Goal: Information Seeking & Learning: Learn about a topic

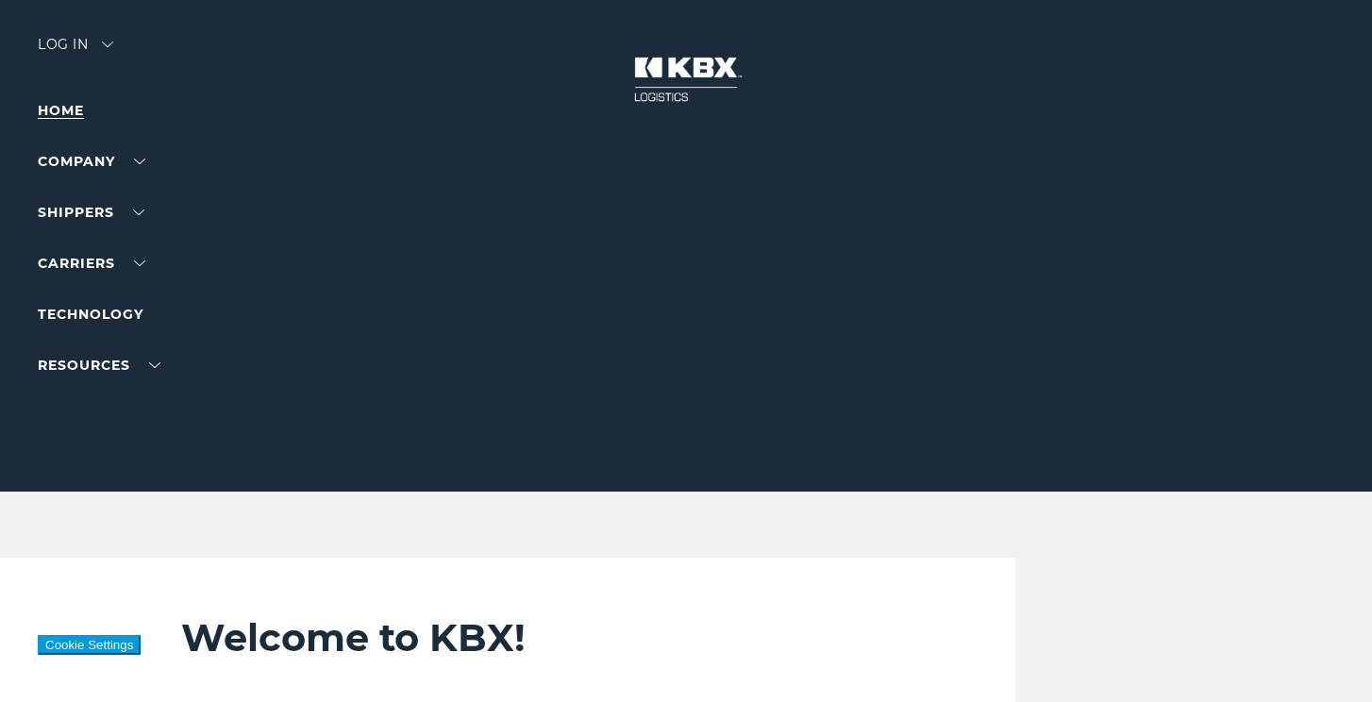
click at [70, 108] on link "Home" at bounding box center [61, 110] width 46 height 17
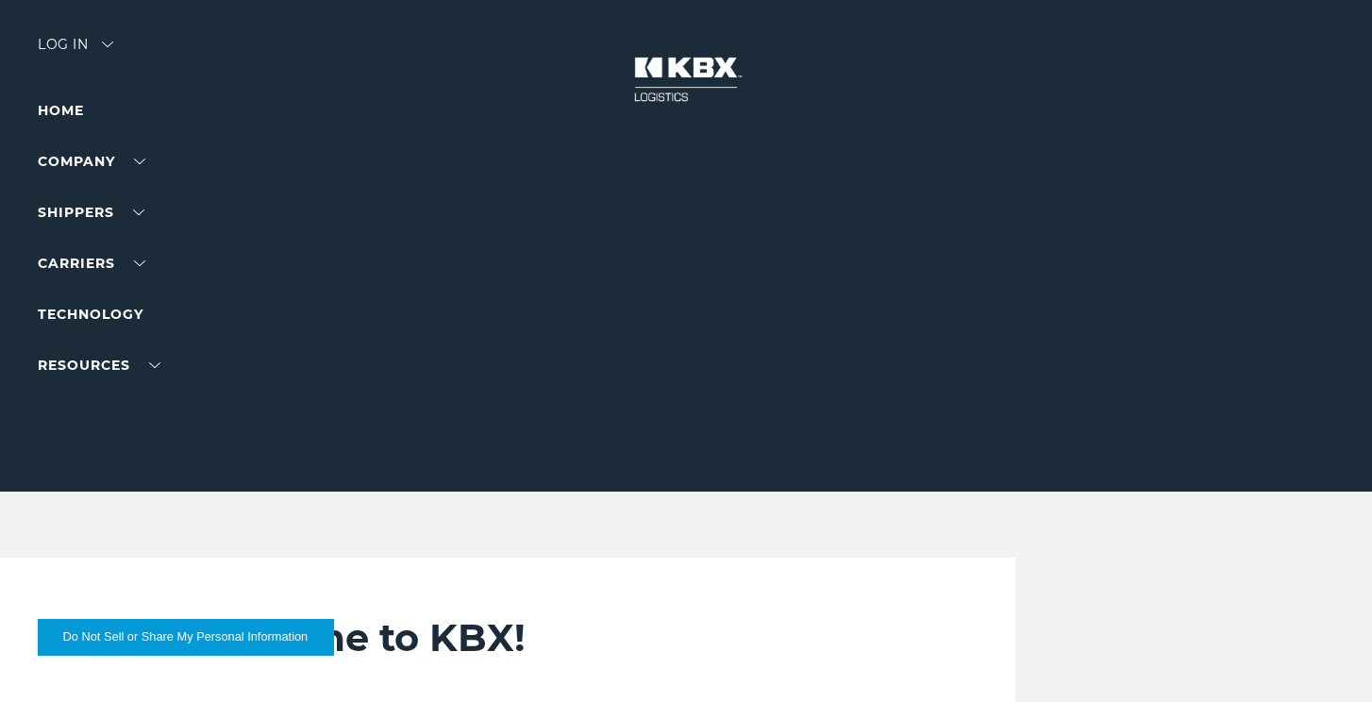
drag, startPoint x: 104, startPoint y: 479, endPoint x: 108, endPoint y: 342, distance: 136.8
click at [111, 311] on link "Technology" at bounding box center [91, 314] width 106 height 17
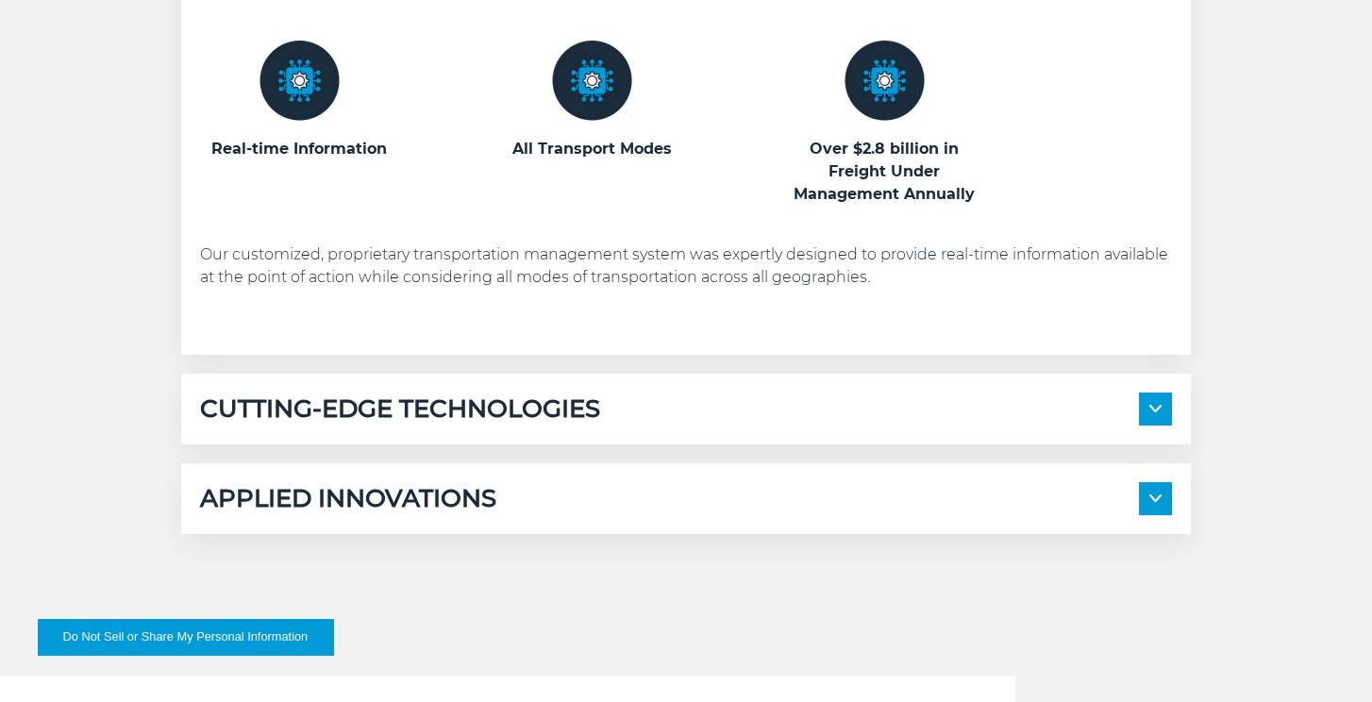
scroll to position [1132, 0]
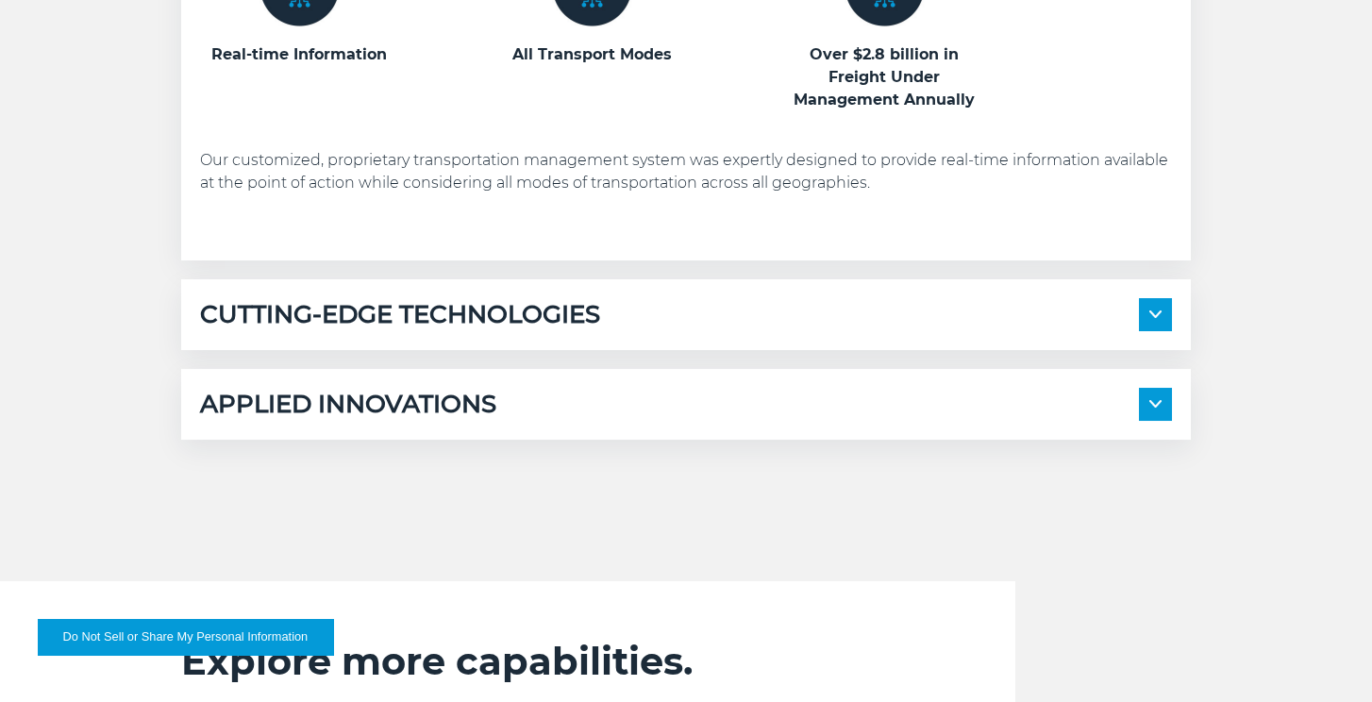
click at [1156, 320] on span at bounding box center [1155, 314] width 33 height 33
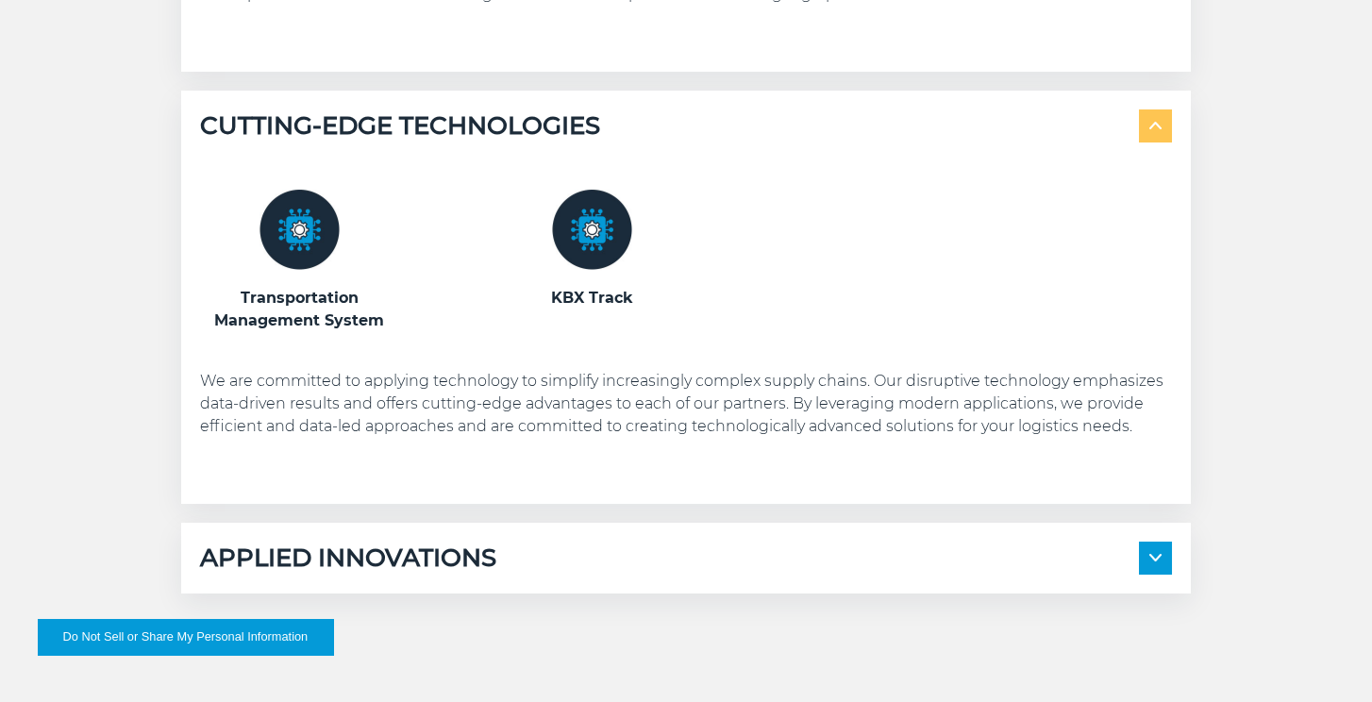
scroll to position [1415, 0]
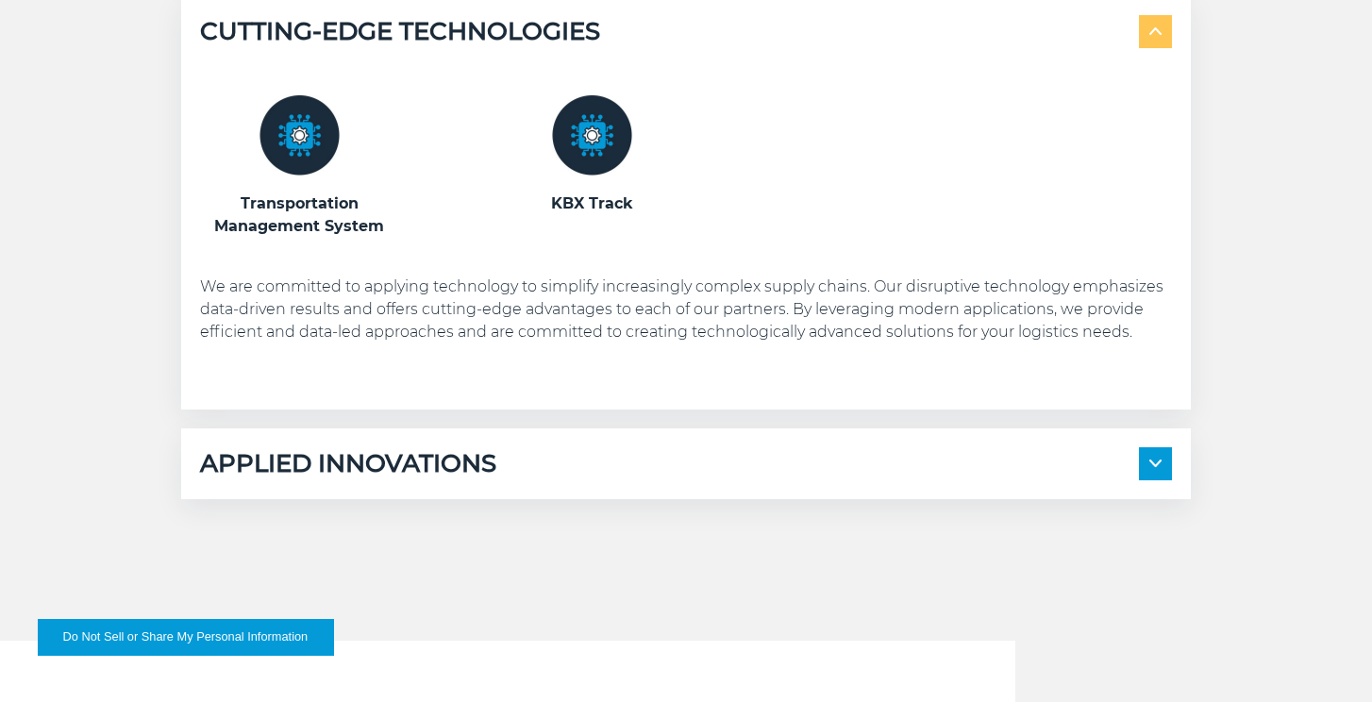
click at [597, 164] on img at bounding box center [592, 135] width 80 height 80
click at [593, 211] on h3 "KBX Track" at bounding box center [591, 203] width 198 height 23
click at [579, 145] on img at bounding box center [592, 135] width 80 height 80
click at [601, 207] on h3 "KBX Track" at bounding box center [591, 203] width 198 height 23
click at [298, 212] on h3 "Transportation Management System" at bounding box center [299, 214] width 198 height 45
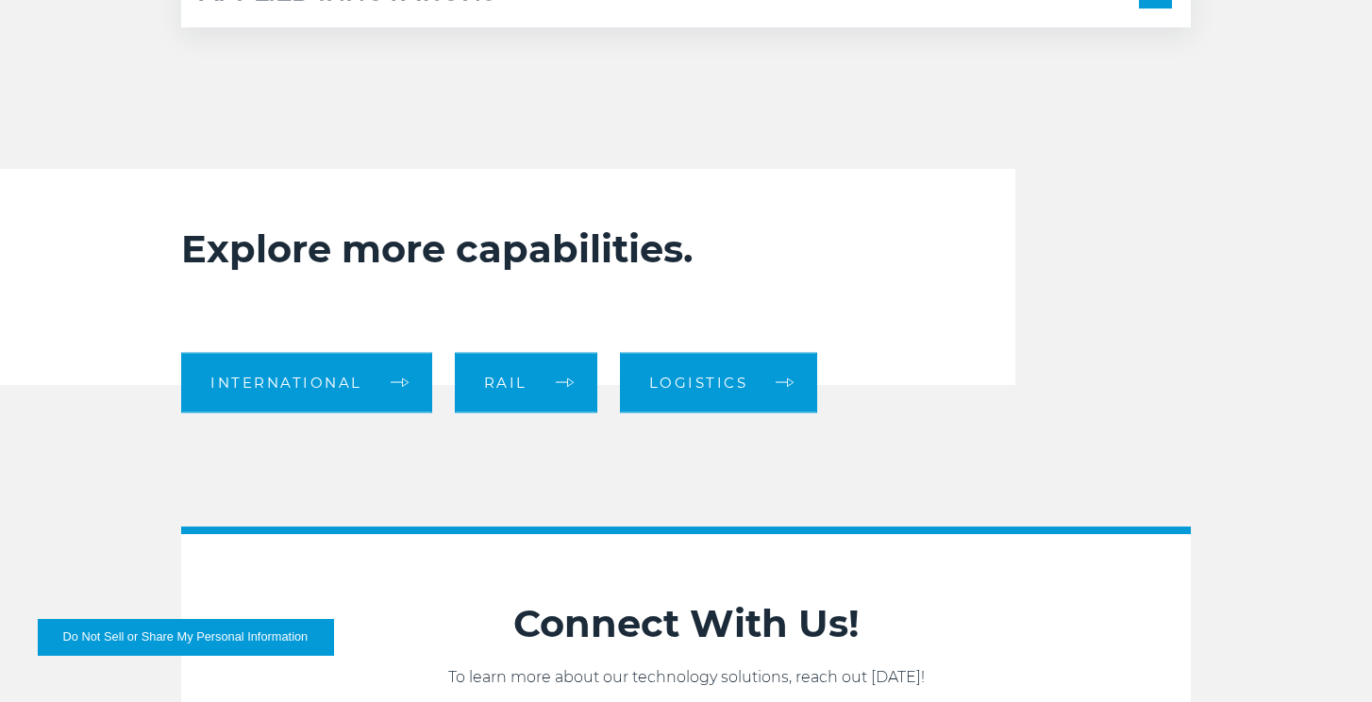
scroll to position [1981, 0]
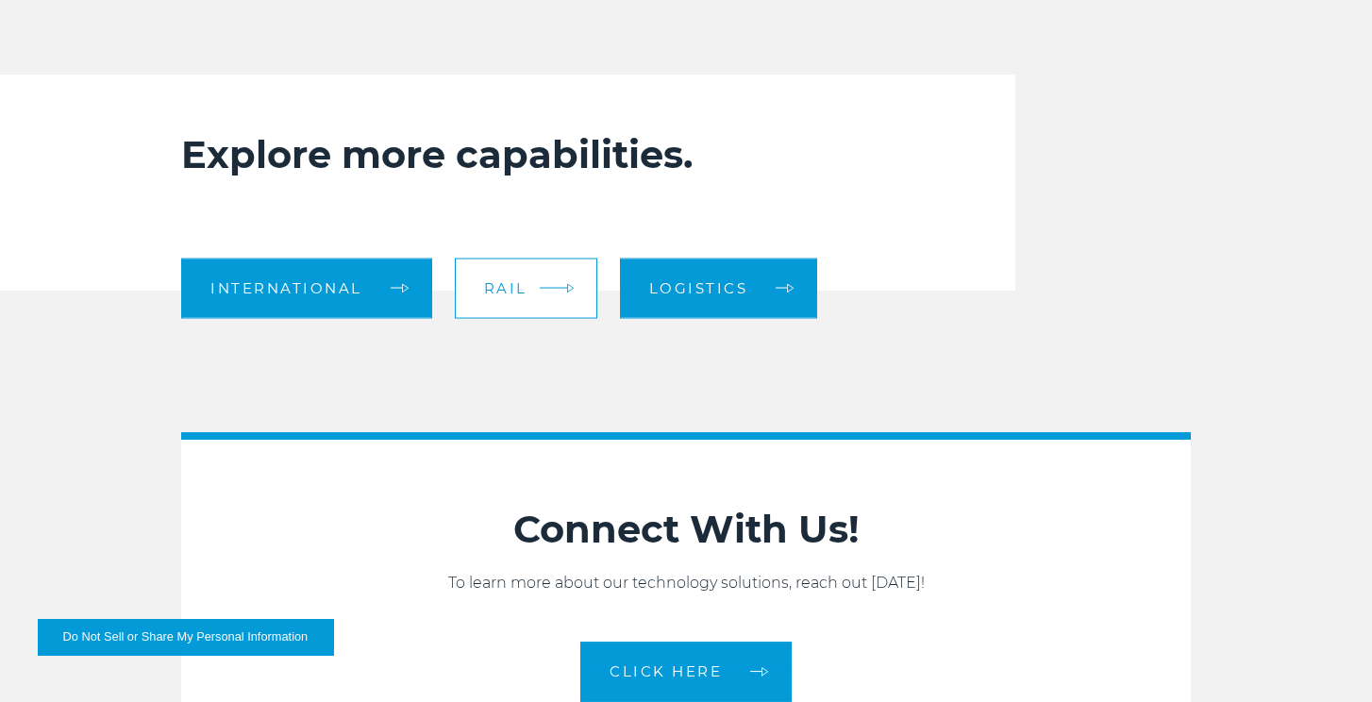
click at [516, 292] on span "Rail" at bounding box center [505, 288] width 43 height 14
drag, startPoint x: 884, startPoint y: 337, endPoint x: 875, endPoint y: 321, distance: 18.1
drag, startPoint x: 875, startPoint y: 321, endPoint x: 870, endPoint y: 311, distance: 11.0
click at [870, 311] on div "International Rail Logistics" at bounding box center [551, 290] width 740 height 65
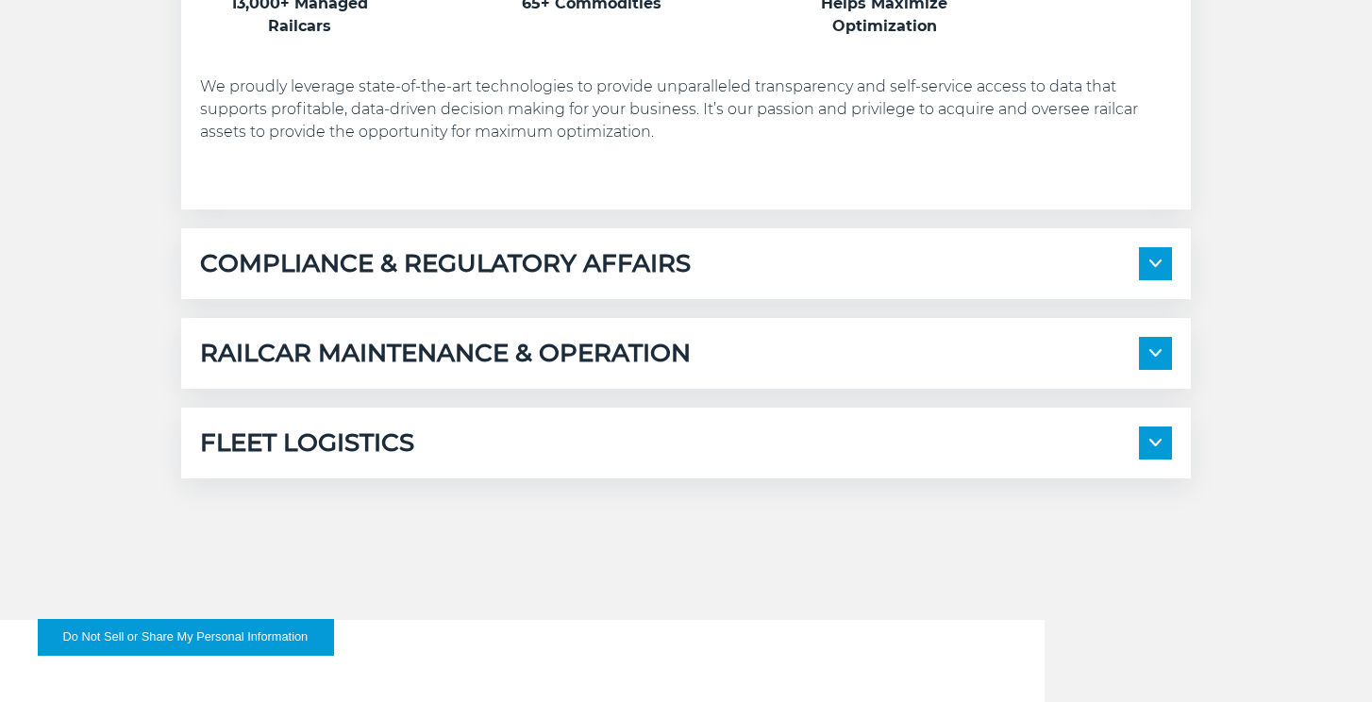
scroll to position [1415, 0]
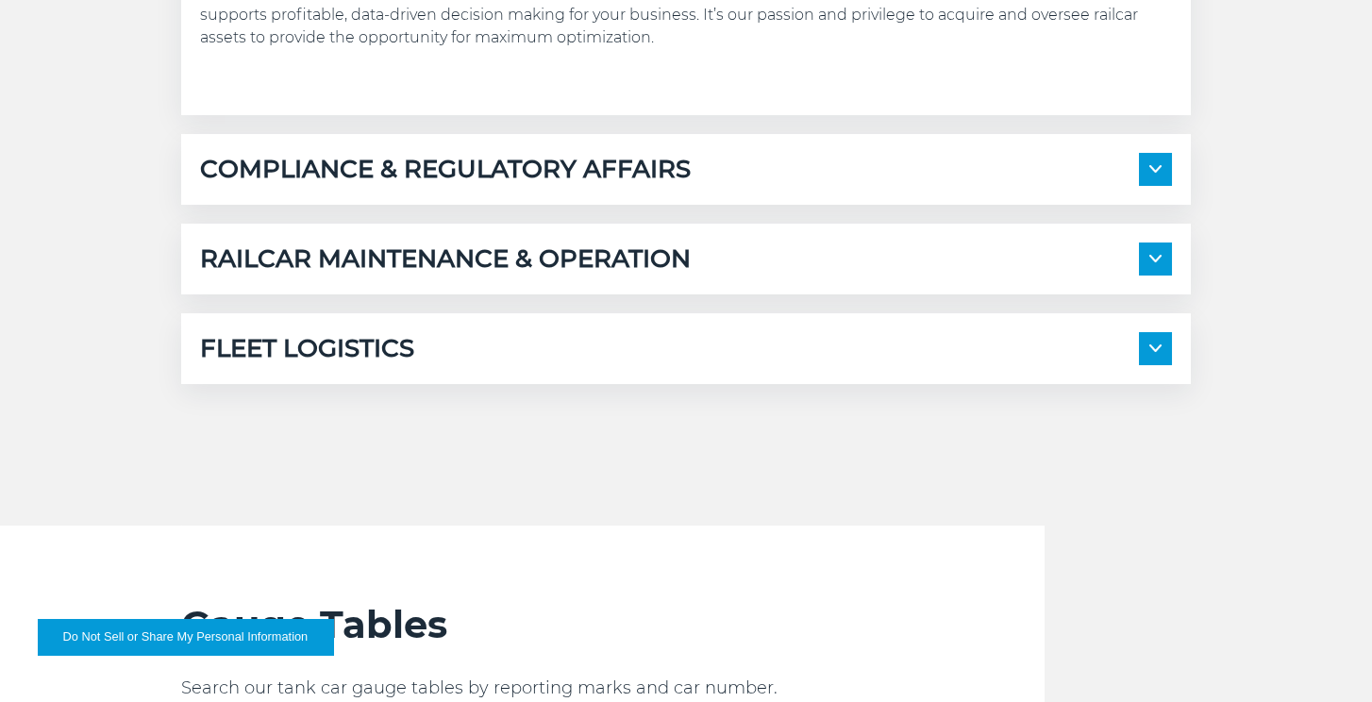
click at [1151, 260] on img at bounding box center [1155, 259] width 12 height 8
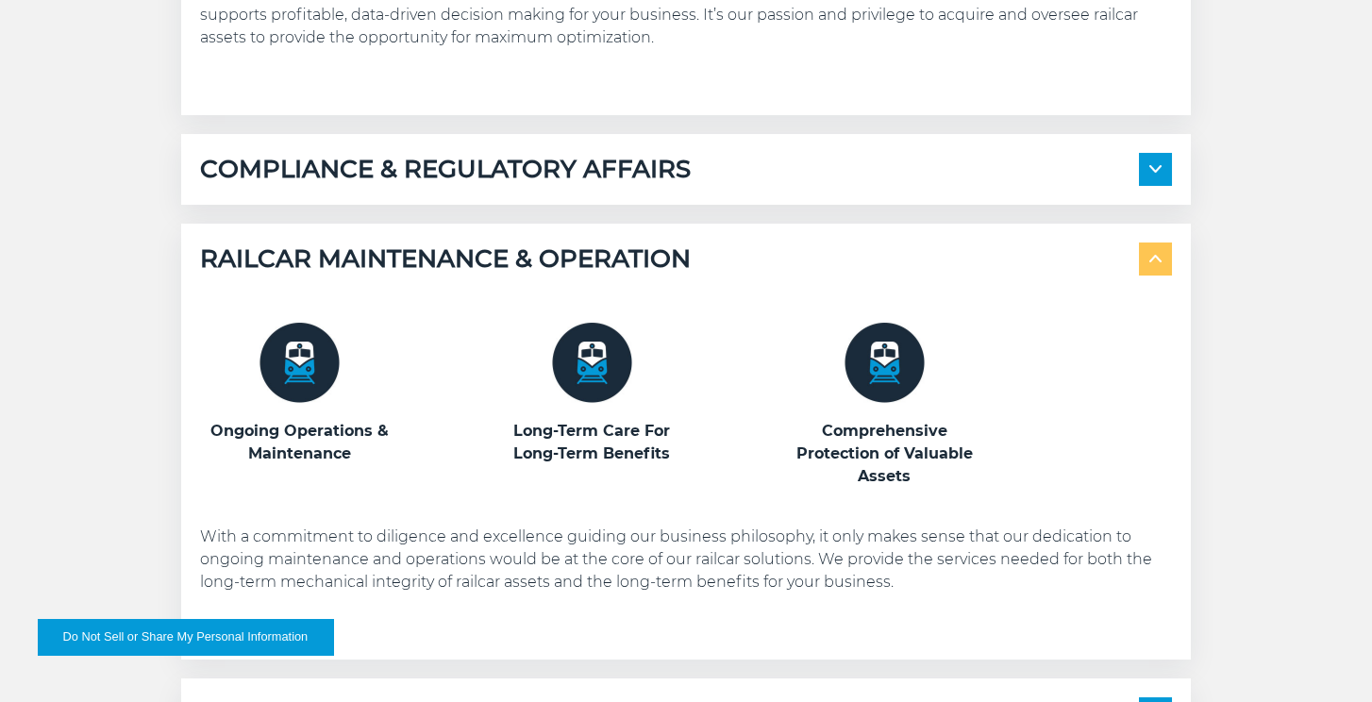
click at [328, 389] on img at bounding box center [299, 363] width 80 height 80
click at [300, 390] on img at bounding box center [299, 363] width 80 height 80
click at [291, 359] on img at bounding box center [299, 363] width 80 height 80
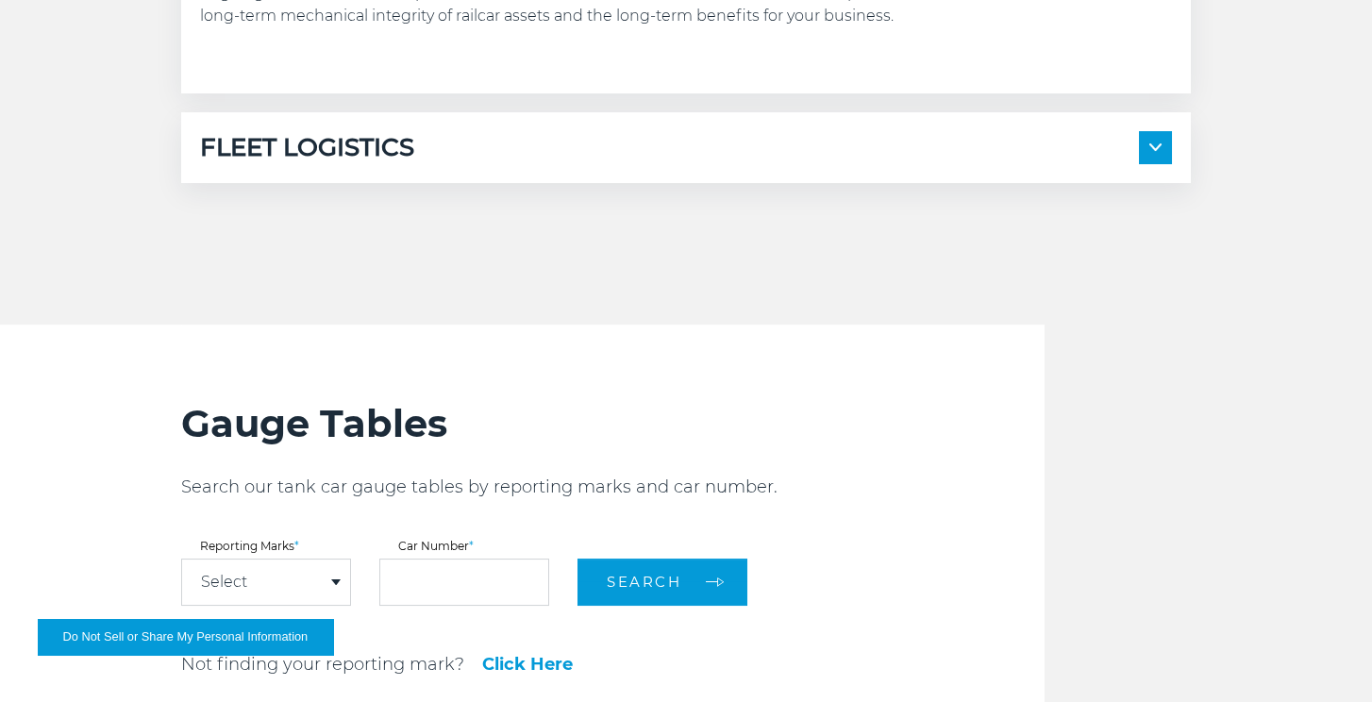
scroll to position [1792, 0]
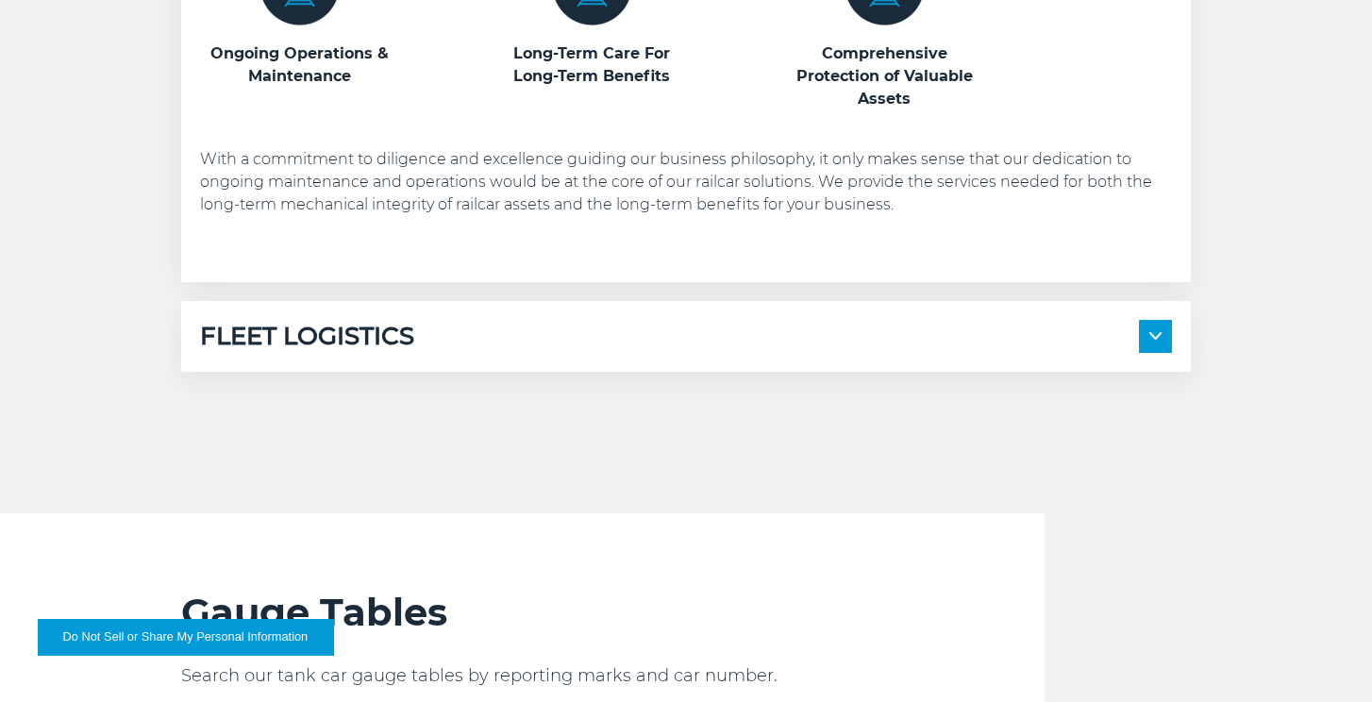
click at [1169, 334] on span at bounding box center [1155, 336] width 33 height 33
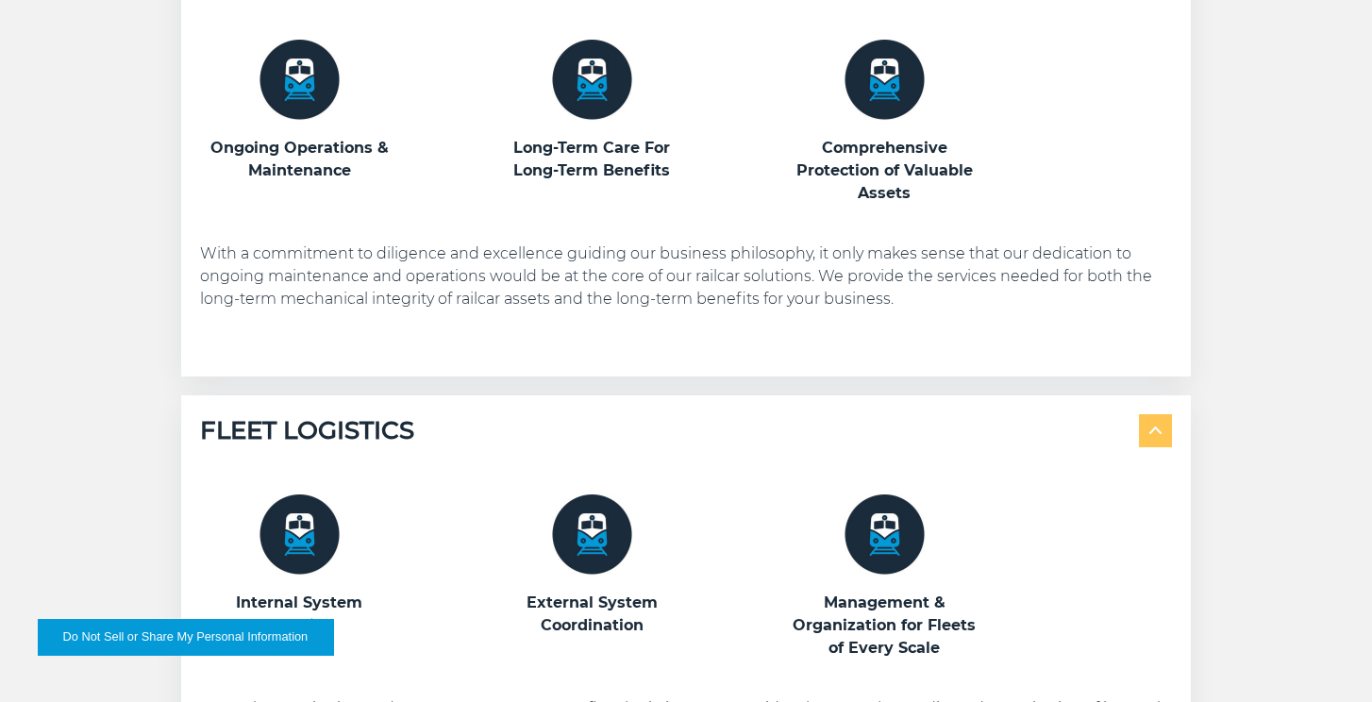
scroll to position [1604, 0]
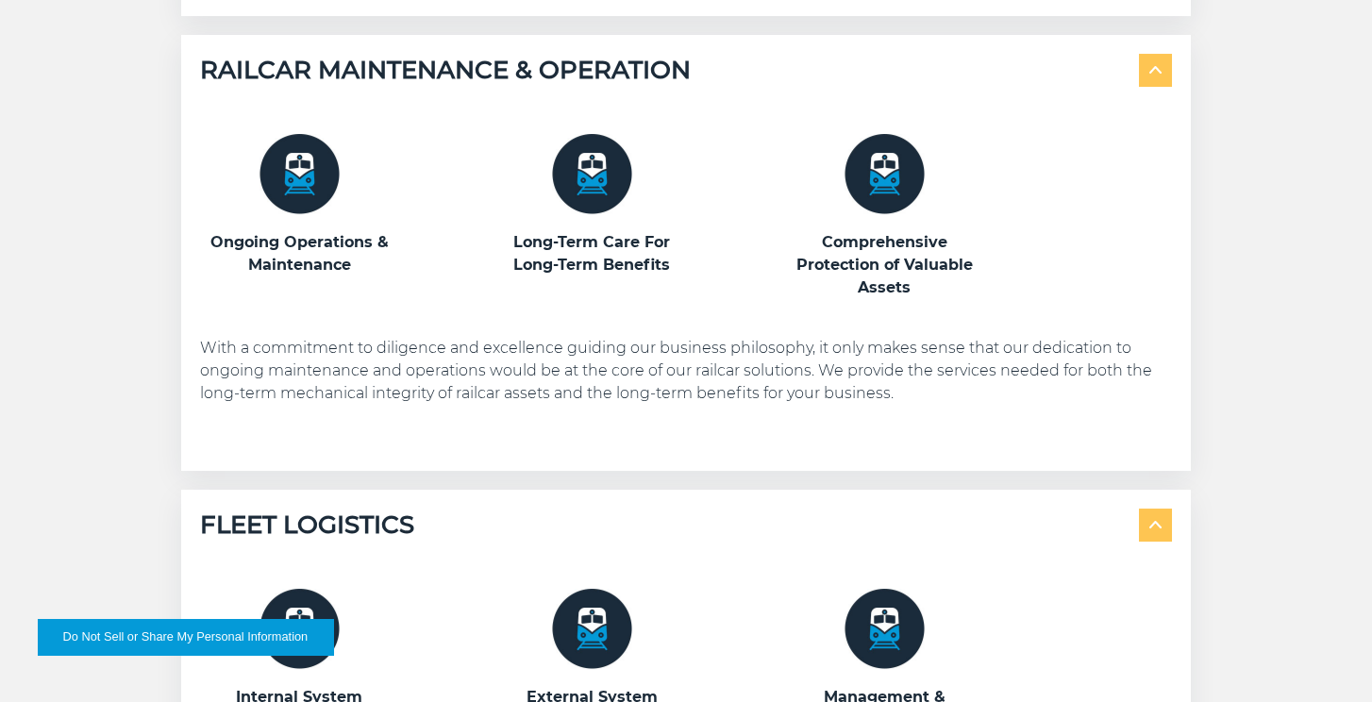
click at [300, 178] on img at bounding box center [299, 174] width 80 height 80
click at [314, 251] on h3 "Ongoing Operations & Maintenance" at bounding box center [299, 253] width 198 height 45
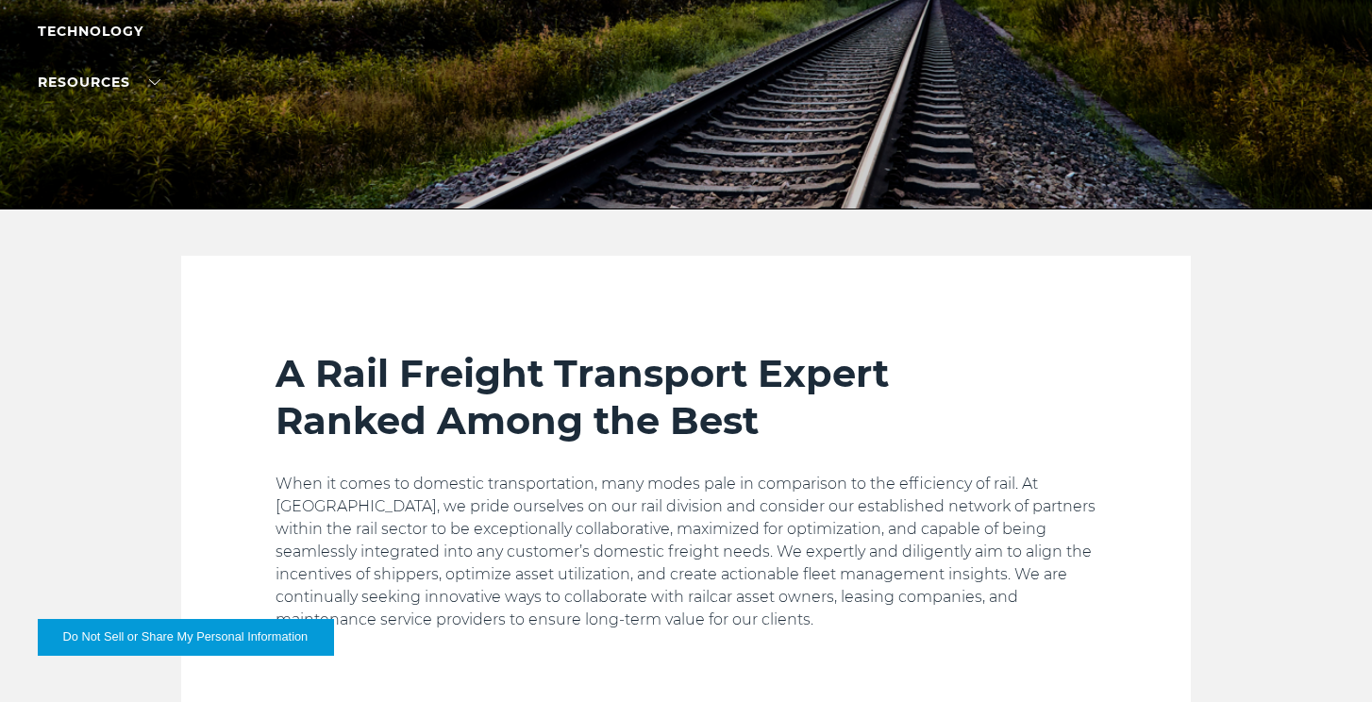
scroll to position [0, 0]
